Goal: Find specific page/section: Find specific page/section

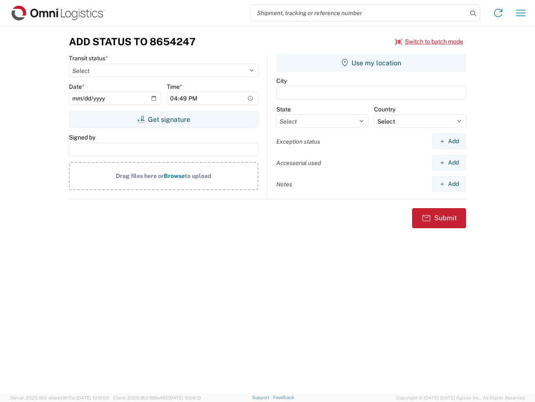
click at [359, 13] on input "search" at bounding box center [359, 13] width 217 height 16
click at [474, 13] on icon at bounding box center [474, 14] width 12 height 12
click at [499, 13] on icon at bounding box center [498, 12] width 13 height 13
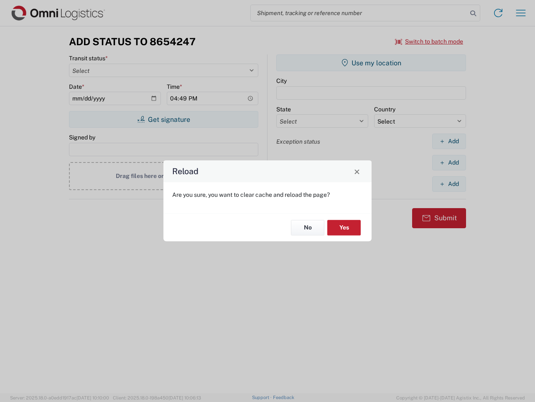
click at [521, 13] on div "Reload Are you sure, you want to clear cache and reload the page? No Yes" at bounding box center [267, 201] width 535 height 402
click at [430, 41] on div "Reload Are you sure, you want to clear cache and reload the page? No Yes" at bounding box center [267, 201] width 535 height 402
click at [164, 119] on div "Reload Are you sure, you want to clear cache and reload the page? No Yes" at bounding box center [267, 201] width 535 height 402
click at [371, 63] on div "Reload Are you sure, you want to clear cache and reload the page? No Yes" at bounding box center [267, 201] width 535 height 402
click at [449, 141] on div "Reload Are you sure, you want to clear cache and reload the page? No Yes" at bounding box center [267, 201] width 535 height 402
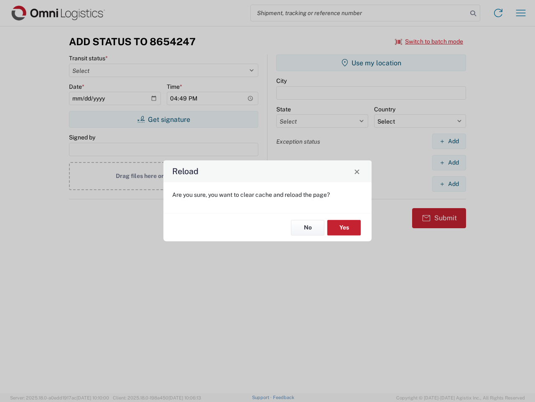
click at [449, 162] on div "Reload Are you sure, you want to clear cache and reload the page? No Yes" at bounding box center [267, 201] width 535 height 402
click at [449, 184] on div "Reload Are you sure, you want to clear cache and reload the page? No Yes" at bounding box center [267, 201] width 535 height 402
